Goal: Transaction & Acquisition: Purchase product/service

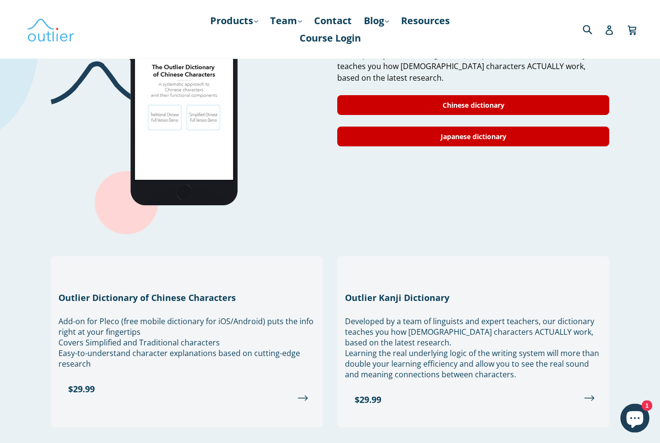
scroll to position [896, 0]
click at [230, 24] on link "Products .cls-1{fill:#231f20} expand" at bounding box center [234, 20] width 58 height 17
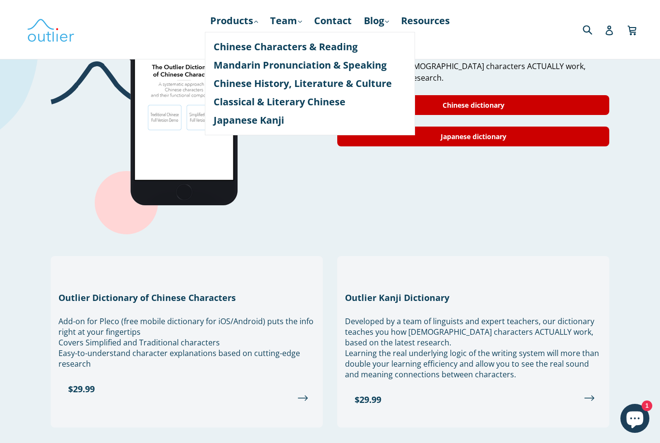
click at [367, 68] on link "Mandarin Pronunciation & Speaking" at bounding box center [310, 65] width 193 height 18
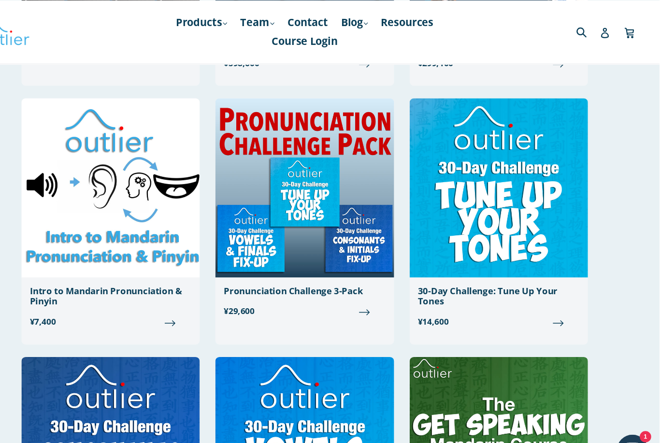
scroll to position [774, 0]
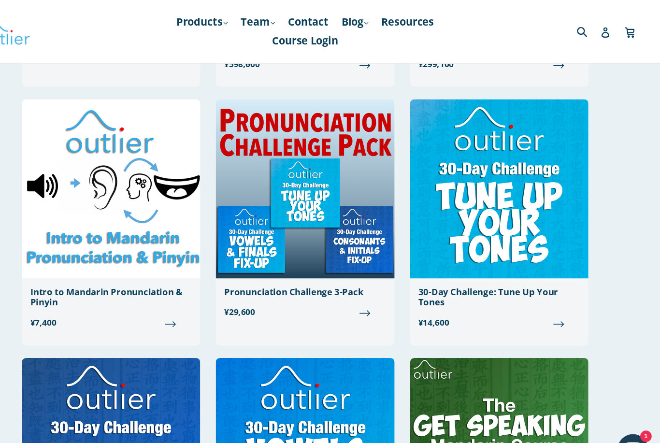
click at [479, 225] on img at bounding box center [511, 175] width 166 height 167
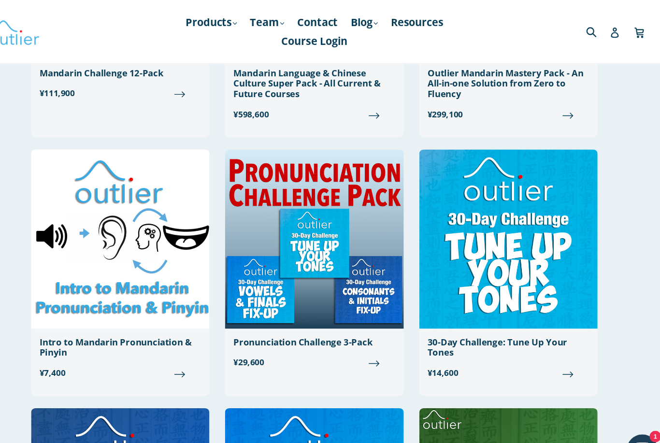
scroll to position [726, 0]
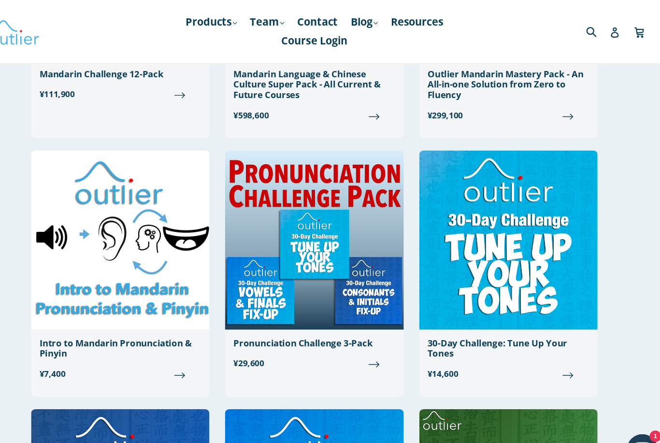
click at [160, 268] on img at bounding box center [150, 223] width 166 height 167
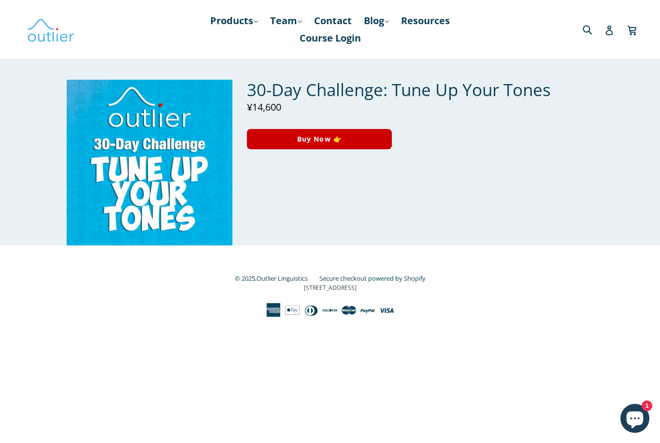
click at [190, 208] on img at bounding box center [150, 163] width 166 height 166
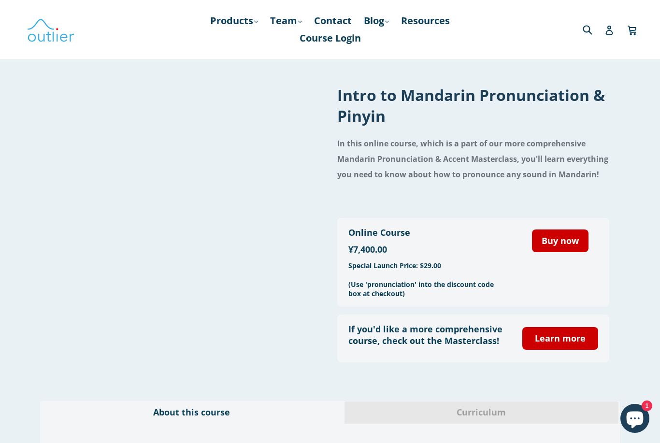
click at [558, 346] on link "Learn more" at bounding box center [561, 338] width 76 height 23
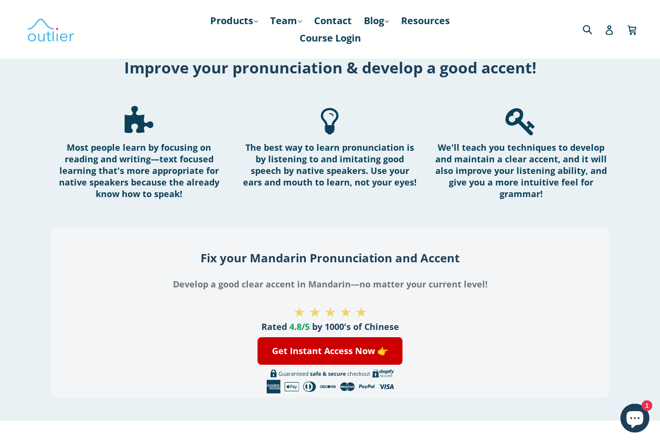
scroll to position [1303, 0]
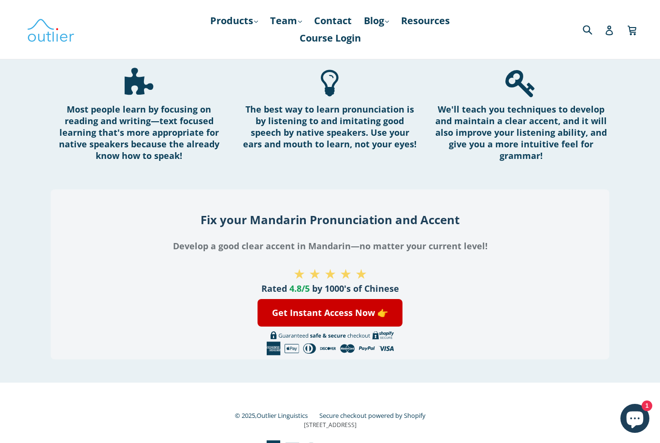
click at [373, 327] on link "Get Instant Access Now 👉" at bounding box center [330, 313] width 145 height 28
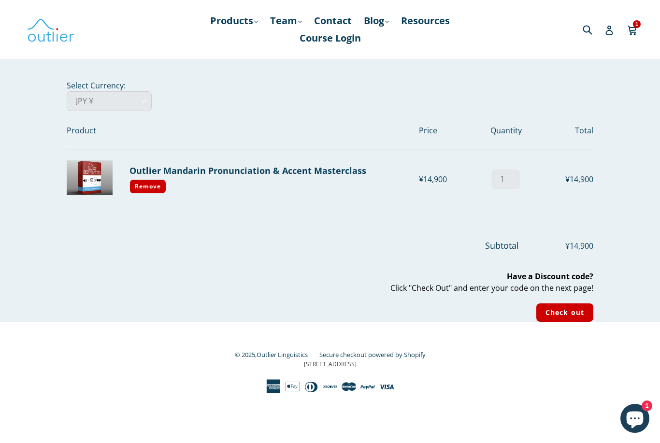
click at [116, 105] on select "AED د.إ AFN ؋ ALL L AMD դր. ANG ƒ AUD $ AWG ƒ AZN ₼ BAM КМ BBD $ BDT ৳ BGN лв. …" at bounding box center [109, 101] width 85 height 20
select select "USD"
click at [237, 25] on link "Products .cls-1{fill:#231f20} expand" at bounding box center [234, 20] width 58 height 17
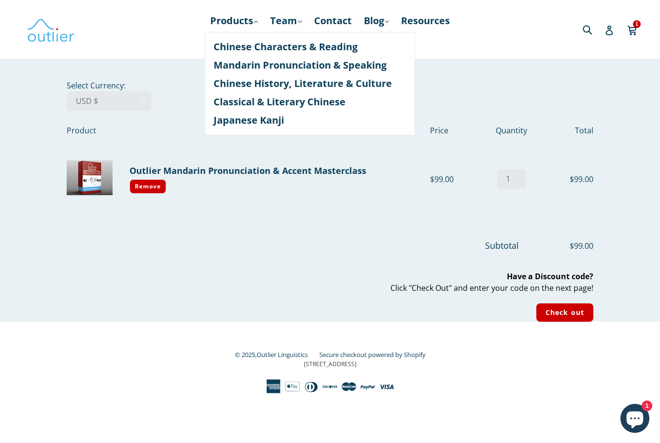
click at [357, 63] on link "Mandarin Pronunciation & Speaking" at bounding box center [310, 65] width 193 height 18
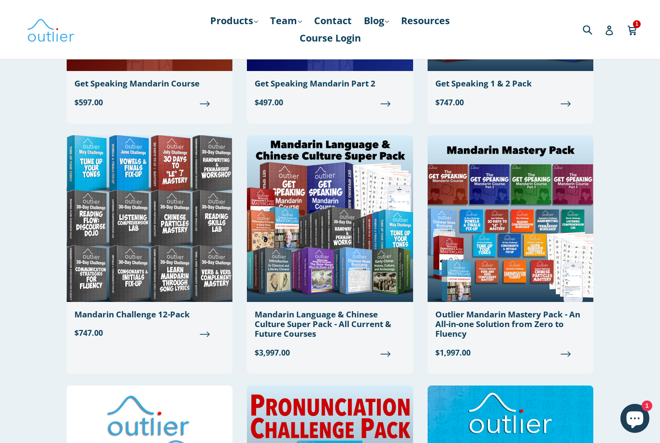
scroll to position [479, 0]
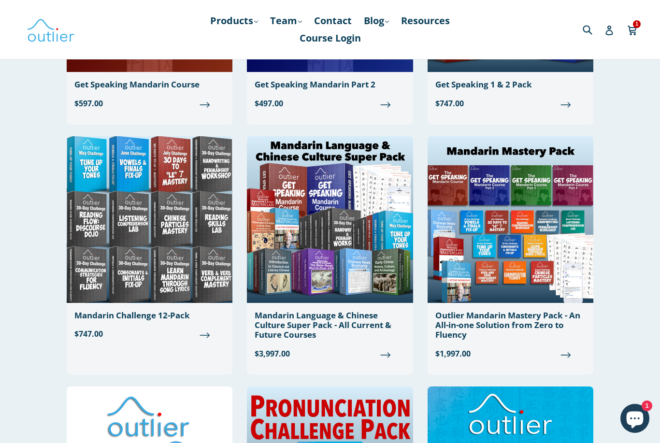
click at [107, 265] on img at bounding box center [150, 219] width 166 height 167
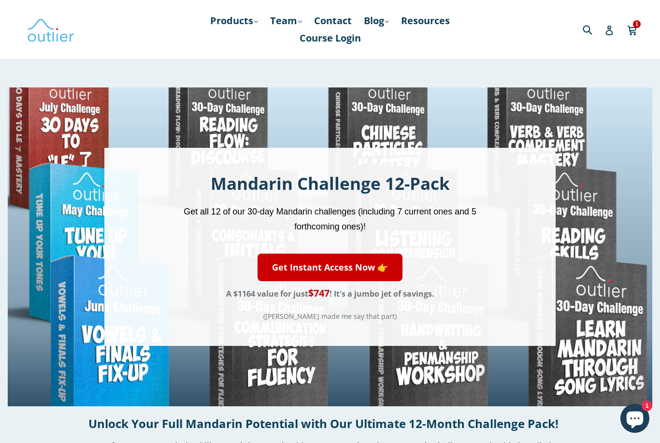
click at [614, 152] on div "Mandarin Challenge 12-Pack Get all 12 of our 30-day Mandarin challenges (includ…" at bounding box center [330, 247] width 645 height 319
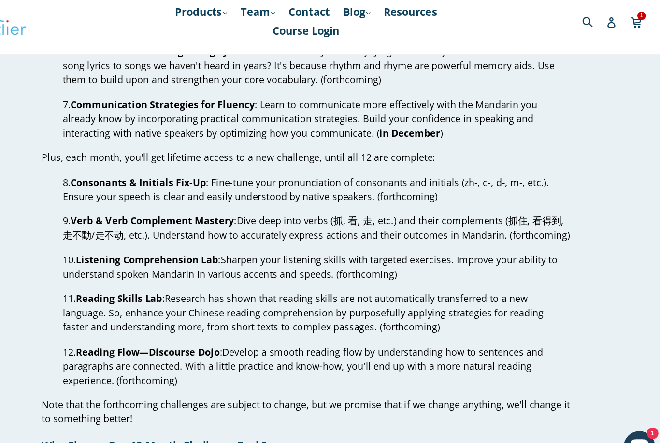
scroll to position [675, 0]
